Goal: Find specific page/section: Find specific page/section

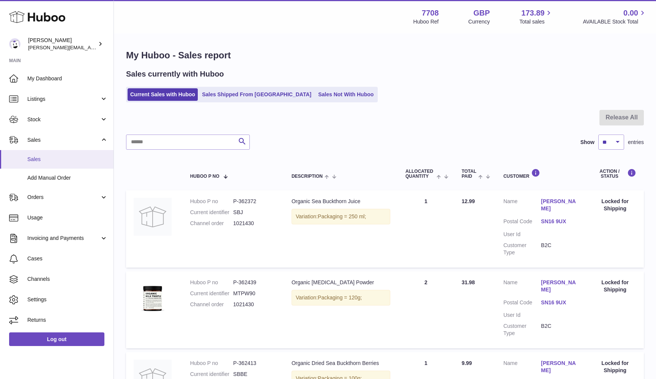
click at [69, 157] on span "Sales" at bounding box center [67, 159] width 80 height 7
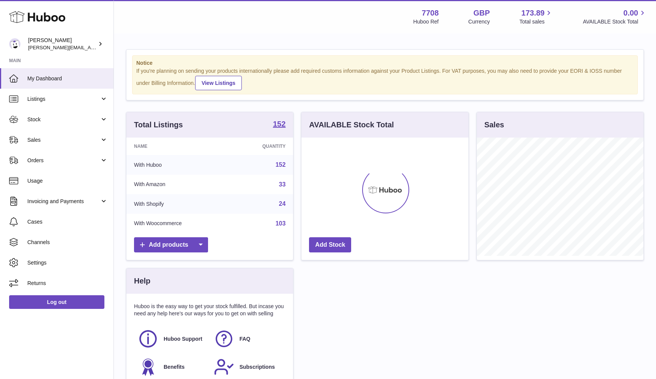
scroll to position [118, 167]
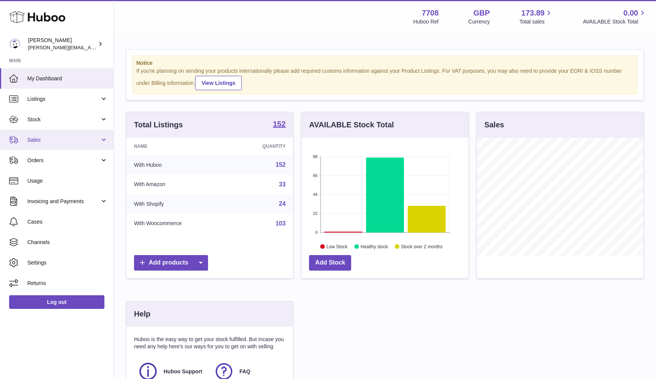
click at [49, 144] on link "Sales" at bounding box center [56, 140] width 113 height 20
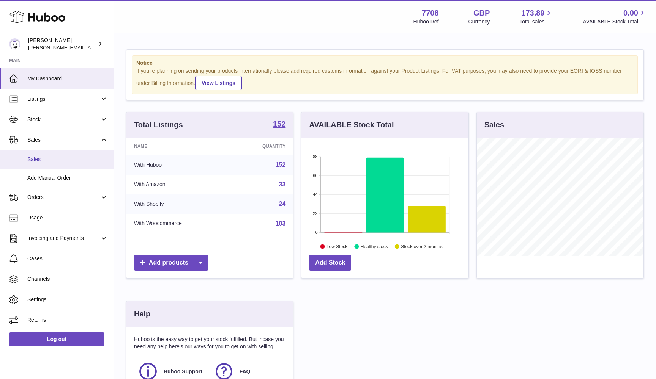
click at [49, 155] on link "Sales" at bounding box center [56, 159] width 113 height 19
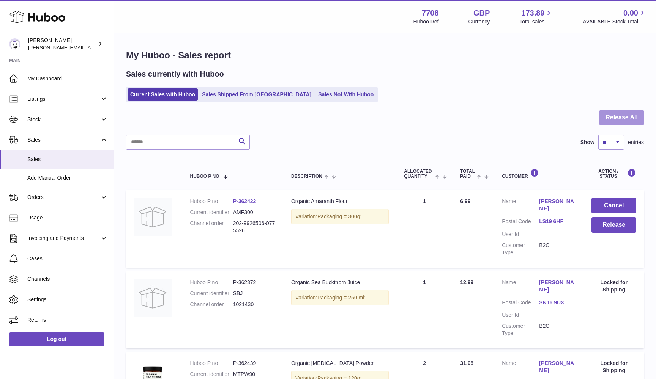
click at [619, 121] on button "Release All" at bounding box center [621, 118] width 44 height 16
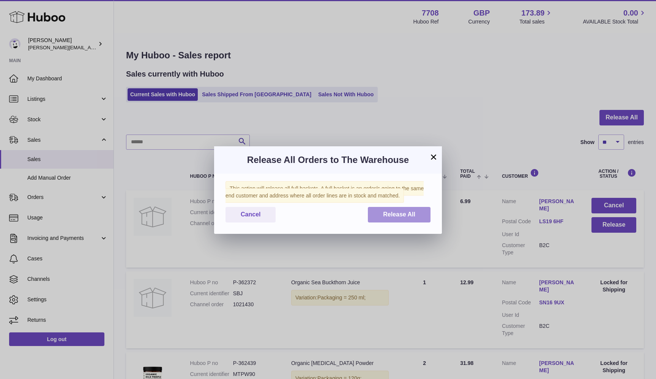
click at [400, 210] on button "Release All" at bounding box center [399, 215] width 63 height 16
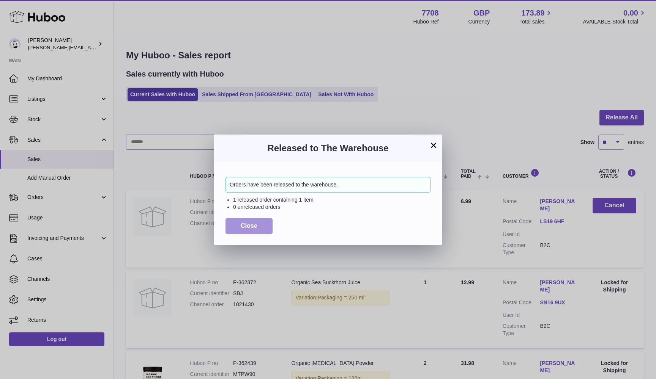
click at [232, 226] on button "Close" at bounding box center [248, 227] width 47 height 16
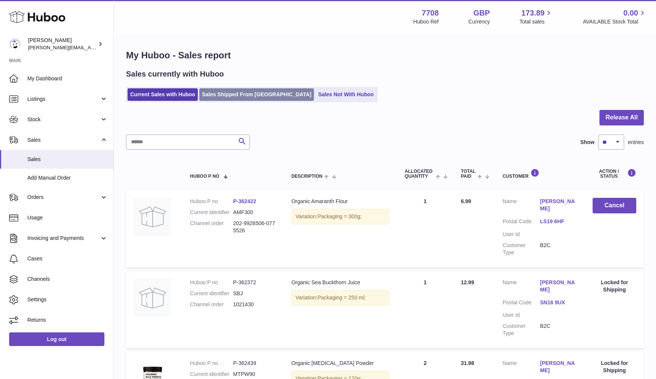
click at [217, 97] on link "Sales Shipped From [GEOGRAPHIC_DATA]" at bounding box center [256, 94] width 115 height 13
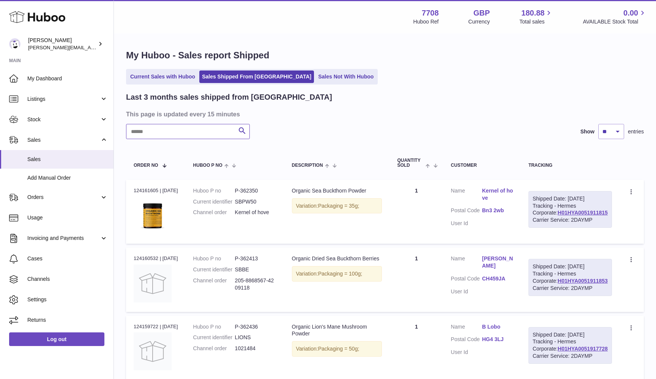
click at [147, 137] on input "text" at bounding box center [188, 131] width 124 height 15
paste input "**********"
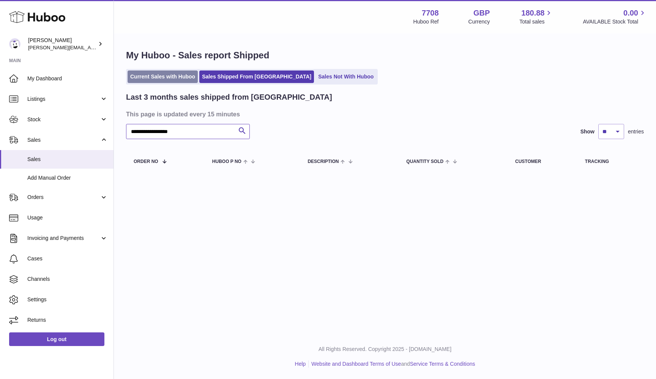
type input "**********"
click at [145, 73] on link "Current Sales with Huboo" at bounding box center [163, 77] width 70 height 13
